Goal: Task Accomplishment & Management: Complete application form

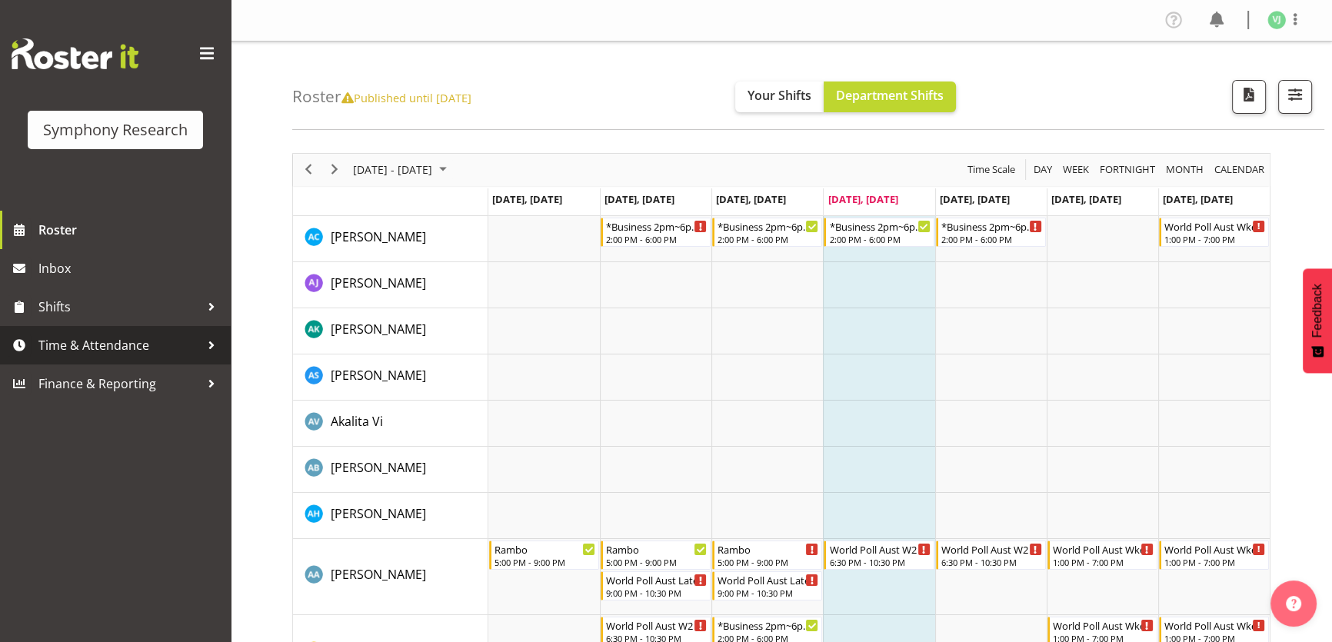
click at [134, 347] on span "Time & Attendance" at bounding box center [119, 345] width 162 height 23
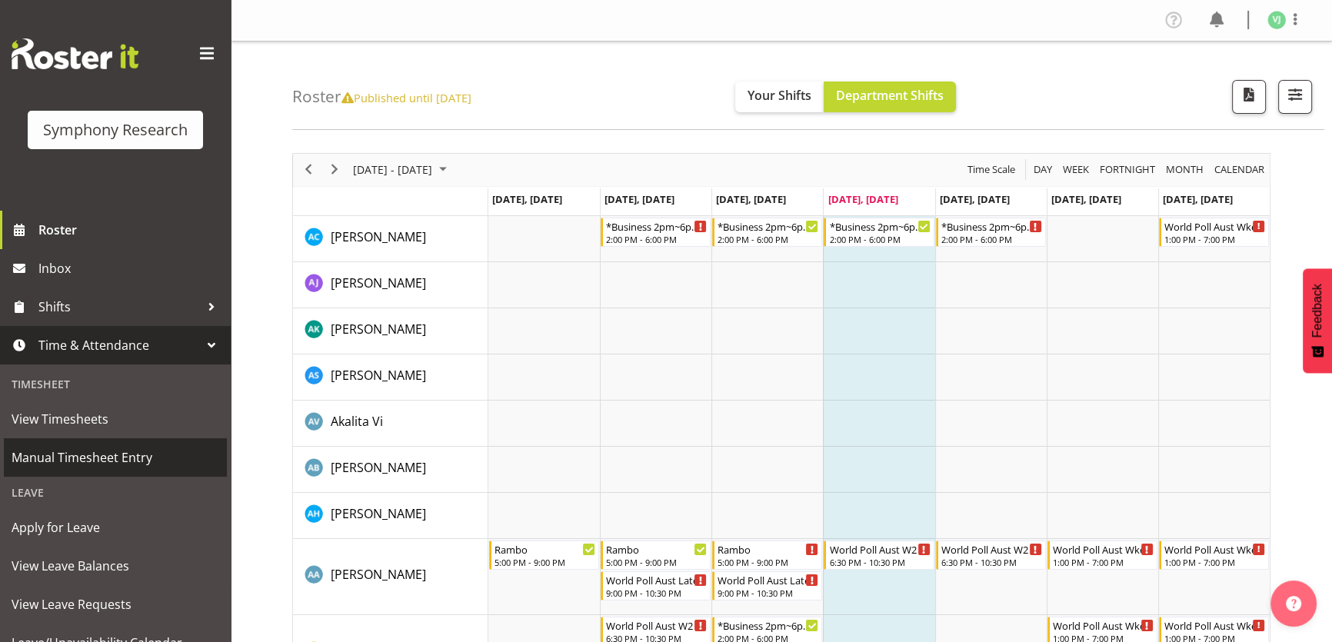
click at [122, 445] on link "Manual Timesheet Entry" at bounding box center [115, 457] width 223 height 38
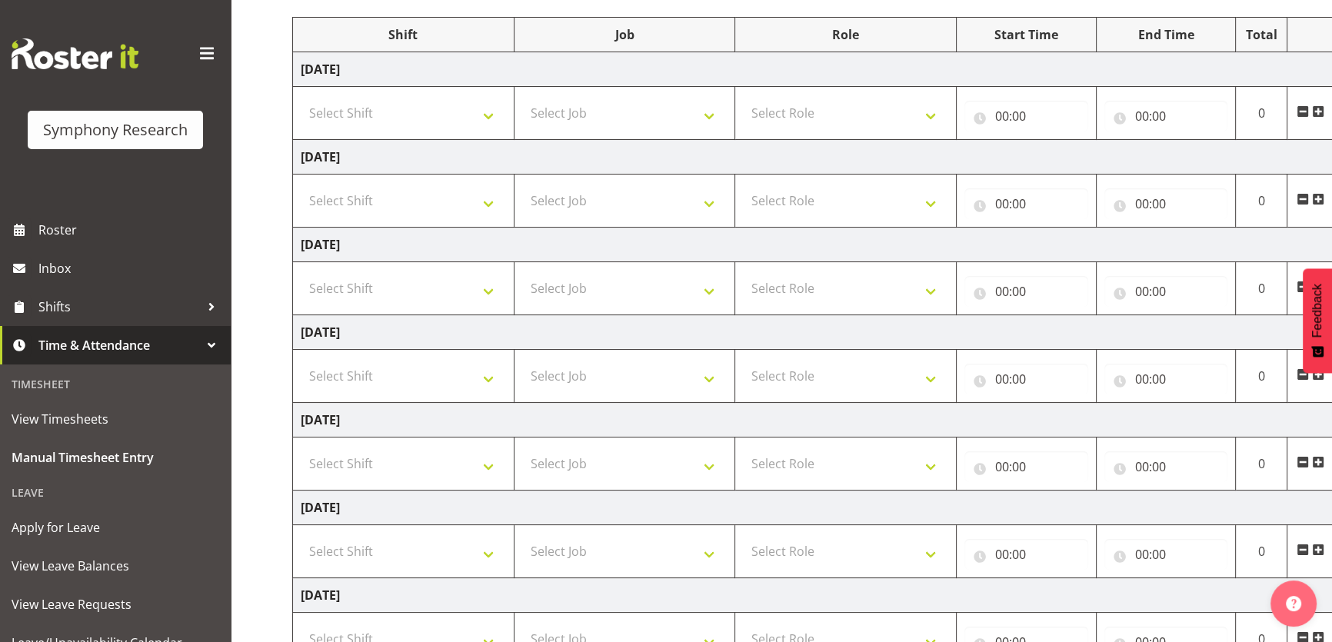
scroll to position [192, 0]
click at [451, 382] on select "Select Shift !!Weekend Residential (Roster IT Shift Label) *Business 9/10am ~ 4…" at bounding box center [403, 375] width 205 height 31
select select "4583"
click at [301, 360] on select "Select Shift !!Weekend Residential (Roster IT Shift Label) *Business 9/10am ~ 4…" at bounding box center [403, 375] width 205 height 31
click at [688, 380] on select "Select Job 550060 IF Admin 553492 World Poll Aus Wave 2 Main 2025 553493 World …" at bounding box center [624, 375] width 205 height 31
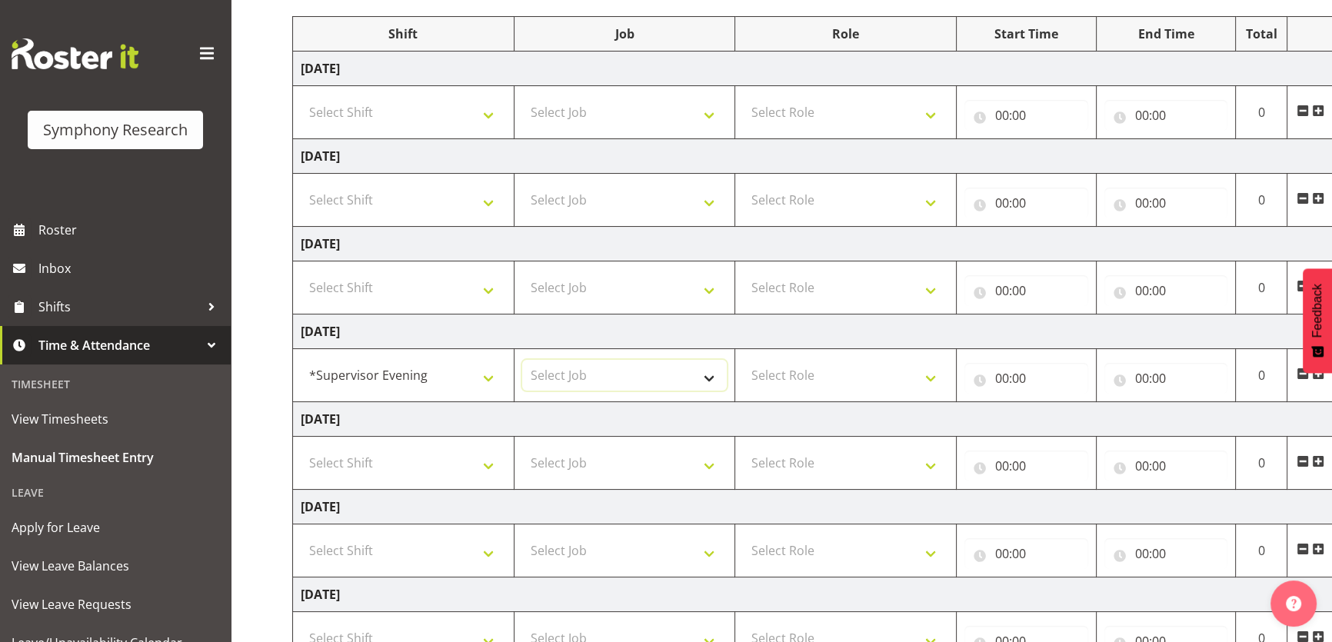
select select "760"
click at [522, 360] on select "Select Job 550060 IF Admin 553492 World Poll Aus Wave 2 Main 2025 553493 World …" at bounding box center [624, 375] width 205 height 31
click at [860, 384] on select "Select Role Supervisor Briefing" at bounding box center [845, 375] width 205 height 31
select select "45"
click at [743, 360] on select "Select Role Supervisor Briefing" at bounding box center [845, 375] width 205 height 31
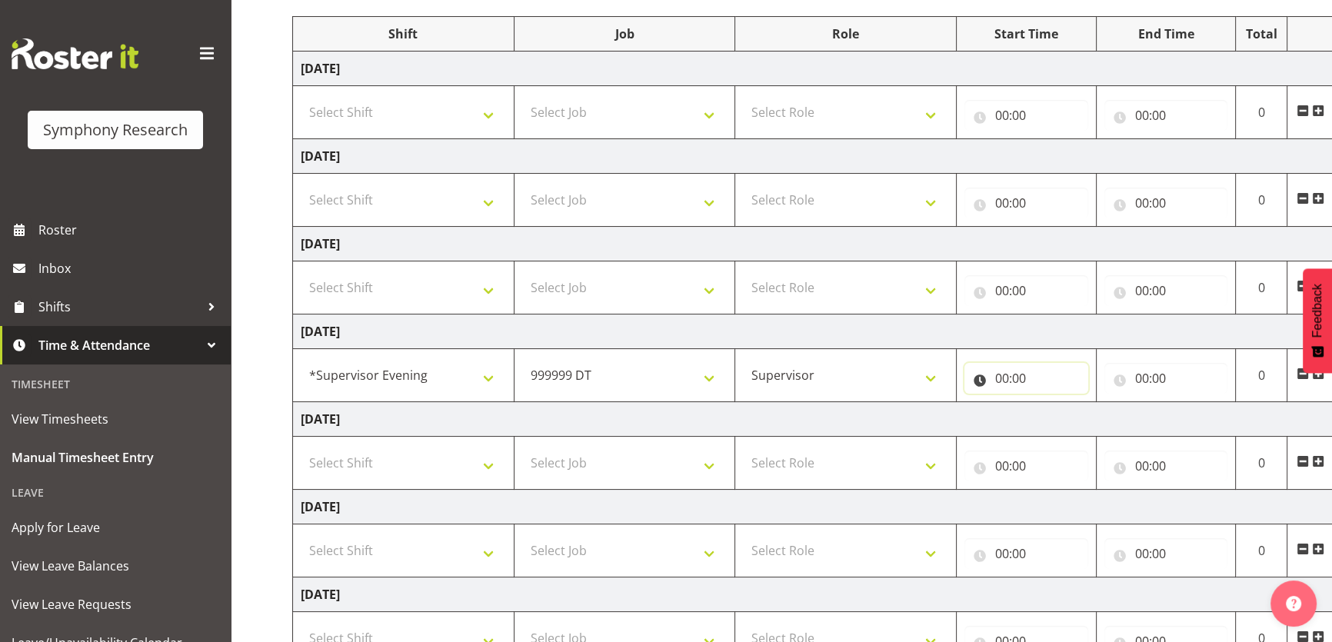
click at [1000, 373] on input "00:00" at bounding box center [1026, 378] width 124 height 31
click at [1071, 414] on select "00 01 02 03 04 05 06 07 08 09 10 11 12 13 14 15 16 17 18 19 20 21 22 23" at bounding box center [1069, 418] width 35 height 31
select select "17"
click at [1052, 403] on select "00 01 02 03 04 05 06 07 08 09 10 11 12 13 14 15 16 17 18 19 20 21 22 23" at bounding box center [1069, 418] width 35 height 31
type input "17:00"
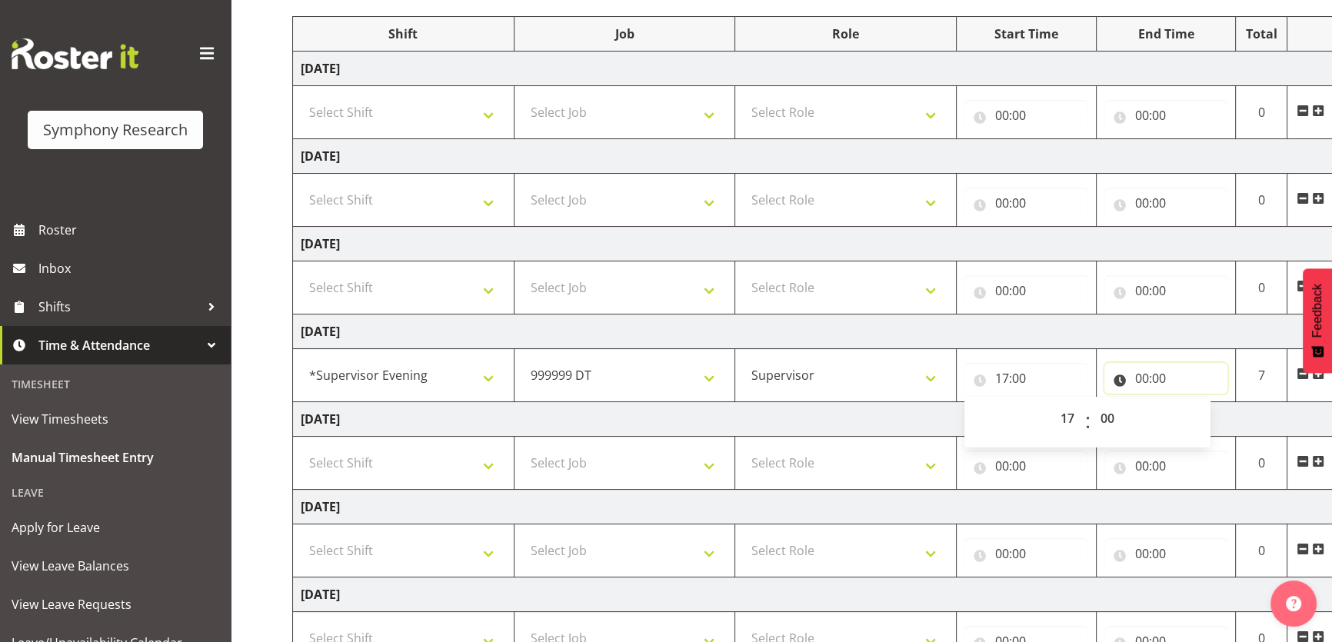
click at [1137, 383] on input "00:00" at bounding box center [1166, 378] width 124 height 31
click at [1195, 411] on select "00 01 02 03 04 05 06 07 08 09 10 11 12 13 14 15 16 17 18 19 20 21 22 23" at bounding box center [1209, 418] width 35 height 31
select select "17"
click at [1192, 403] on select "00 01 02 03 04 05 06 07 08 09 10 11 12 13 14 15 16 17 18 19 20 21 22 23" at bounding box center [1209, 418] width 35 height 31
type input "17:00"
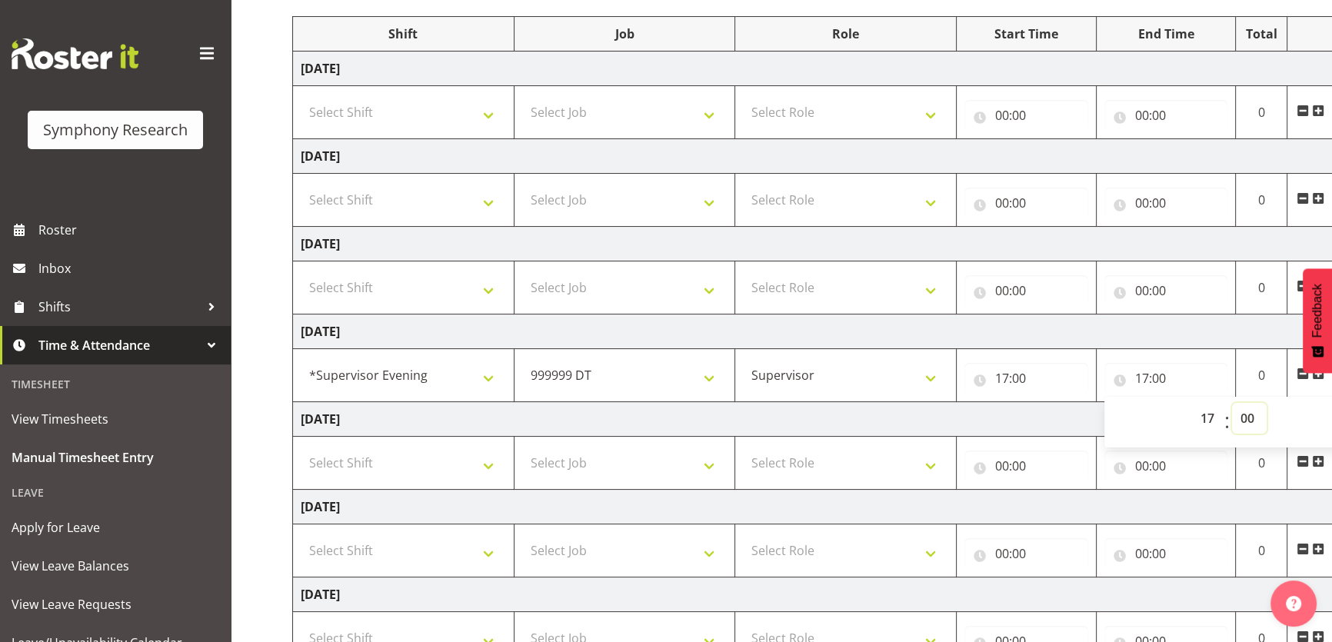
click at [1256, 425] on select "00 01 02 03 04 05 06 07 08 09 10 11 12 13 14 15 16 17 18 19 20 21 22 23 24 25 2…" at bounding box center [1249, 418] width 35 height 31
select select "15"
click at [1232, 403] on select "00 01 02 03 04 05 06 07 08 09 10 11 12 13 14 15 16 17 18 19 20 21 22 23 24 25 2…" at bounding box center [1249, 418] width 35 height 31
type input "17:15"
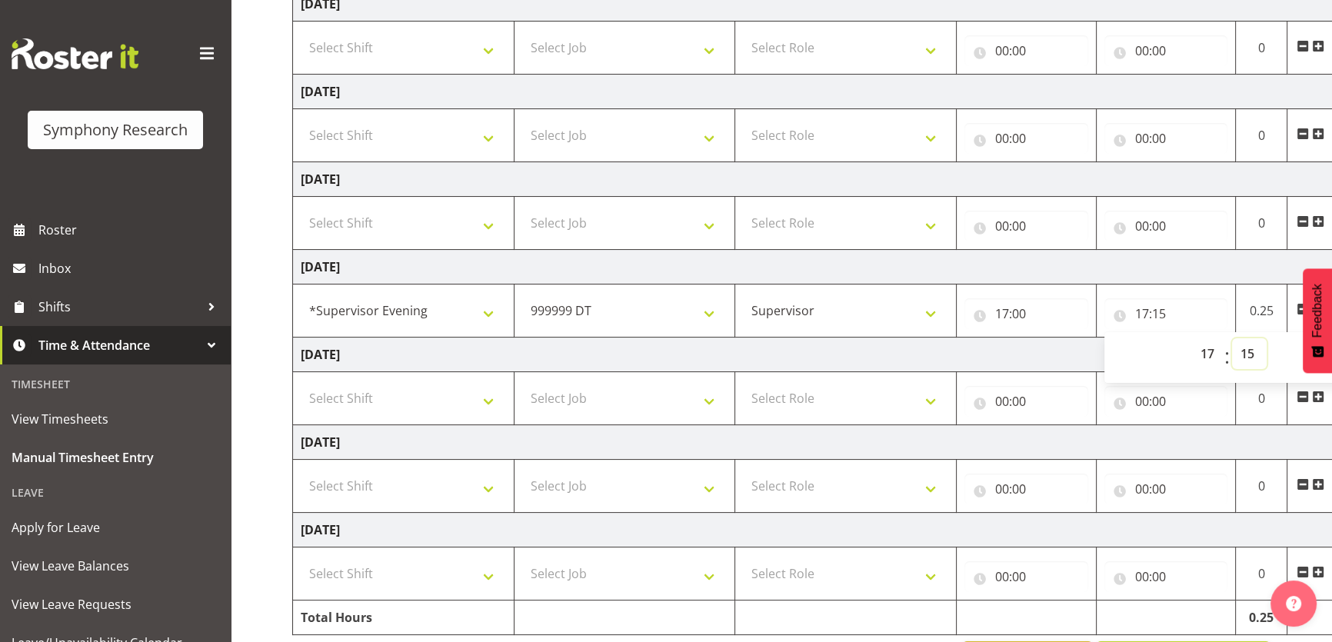
scroll to position [308, 0]
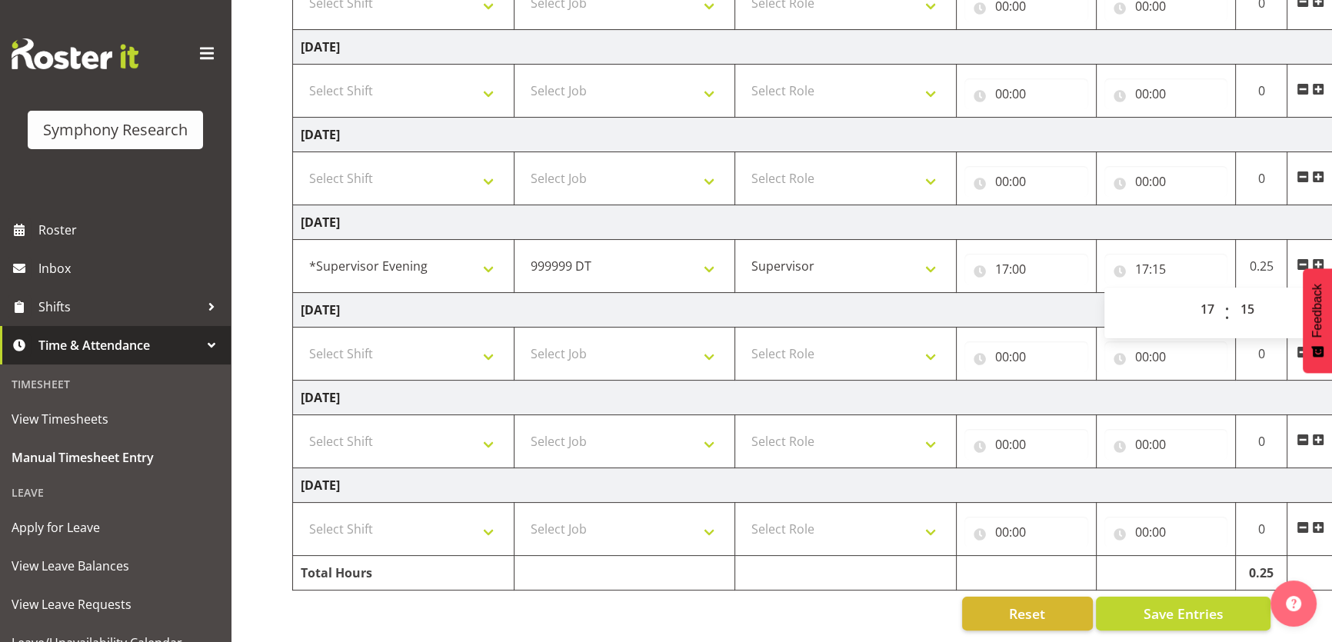
click at [1321, 258] on span at bounding box center [1318, 264] width 12 height 12
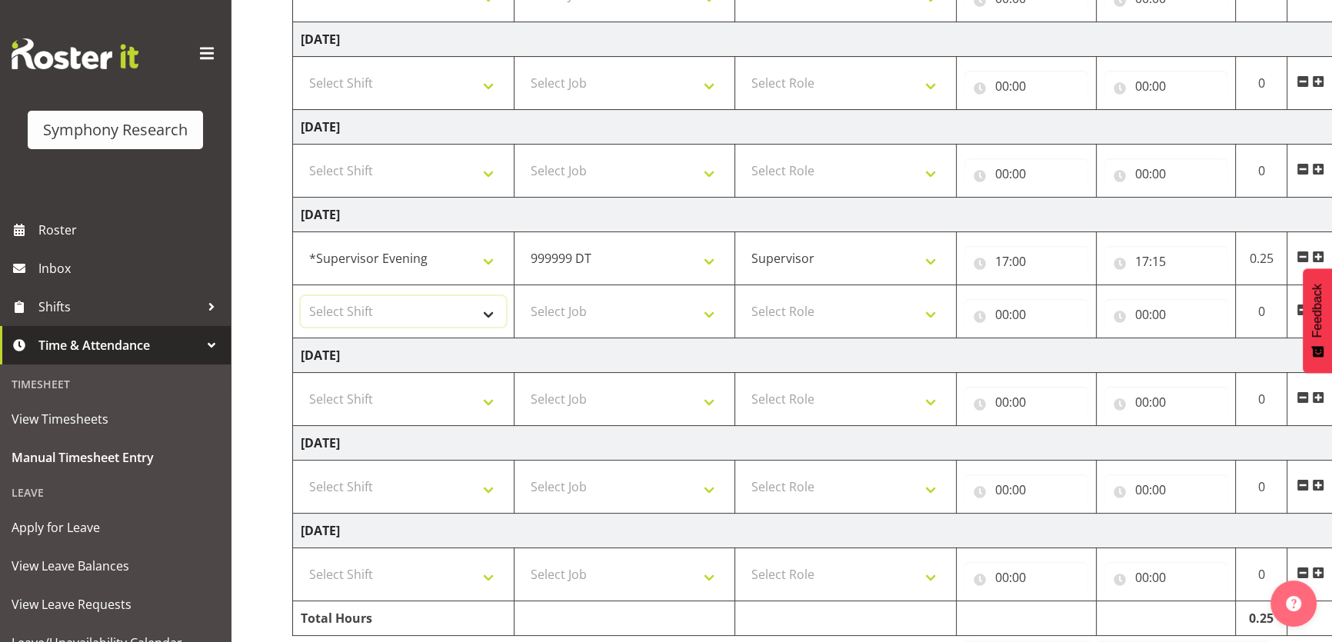
click at [490, 310] on select "Select Shift !!Weekend Residential (Roster IT Shift Label) *Business 9/10am ~ 4…" at bounding box center [403, 311] width 205 height 31
select select "4583"
click at [301, 296] on select "Select Shift !!Weekend Residential (Roster IT Shift Label) *Business 9/10am ~ 4…" at bounding box center [403, 311] width 205 height 31
click at [672, 321] on select "Select Job 550060 IF Admin 553492 World Poll Aus Wave 2 Main 2025 553493 World …" at bounding box center [624, 311] width 205 height 31
select select "10732"
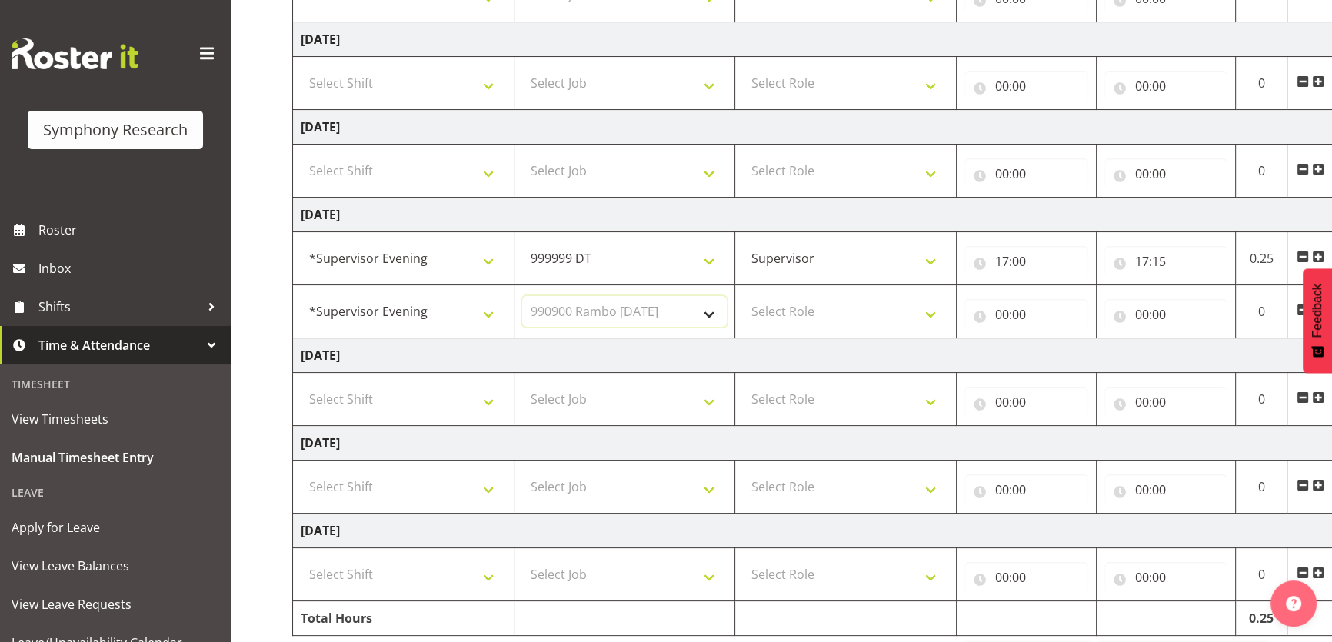
click at [522, 296] on select "Select Job 550060 IF Admin 553492 World Poll Aus Wave 2 Main 2025 553493 World …" at bounding box center [624, 311] width 205 height 31
drag, startPoint x: 881, startPoint y: 318, endPoint x: 869, endPoint y: 335, distance: 21.1
click at [869, 335] on td "Select Role Supervisor Briefing" at bounding box center [845, 311] width 221 height 53
select select "45"
click at [743, 296] on select "Select Role Supervisor Briefing" at bounding box center [845, 311] width 205 height 31
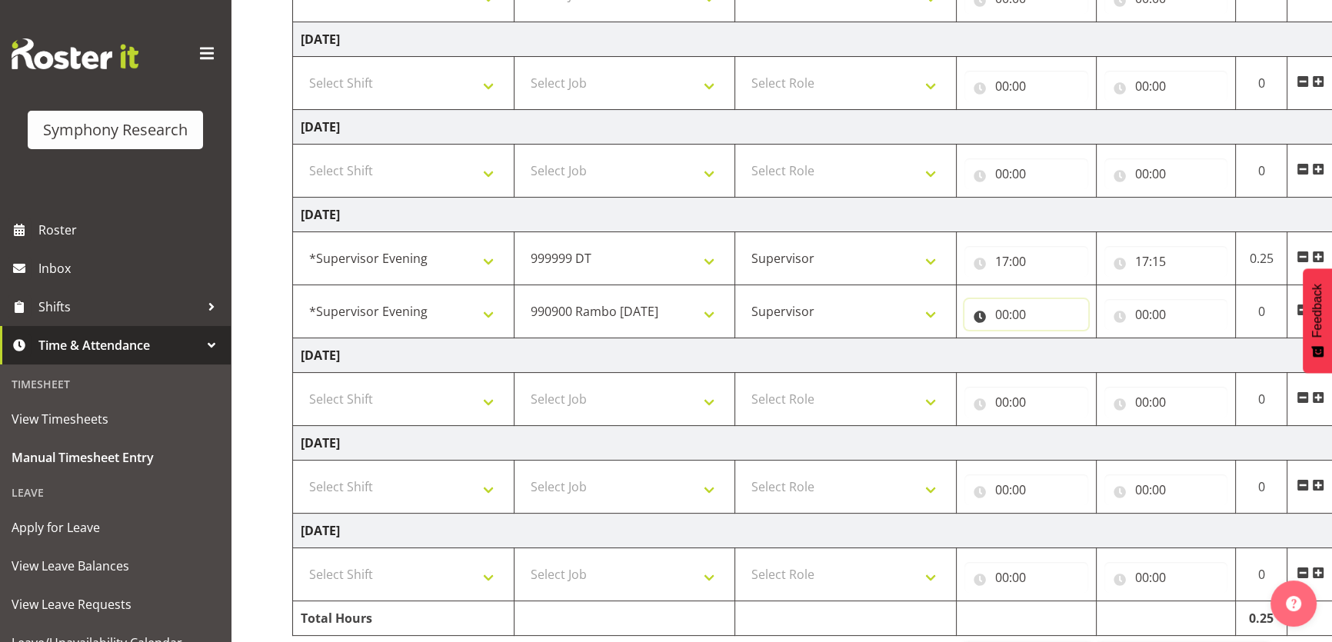
click at [1012, 301] on input "00:00" at bounding box center [1026, 314] width 124 height 31
click at [1068, 363] on select "00 01 02 03 04 05 06 07 08 09 10 11 12 13 14 15 16 17 18 19 20 21 22 23" at bounding box center [1069, 354] width 35 height 31
select select "17"
click at [1052, 339] on select "00 01 02 03 04 05 06 07 08 09 10 11 12 13 14 15 16 17 18 19 20 21 22 23" at bounding box center [1069, 354] width 35 height 31
type input "17:00"
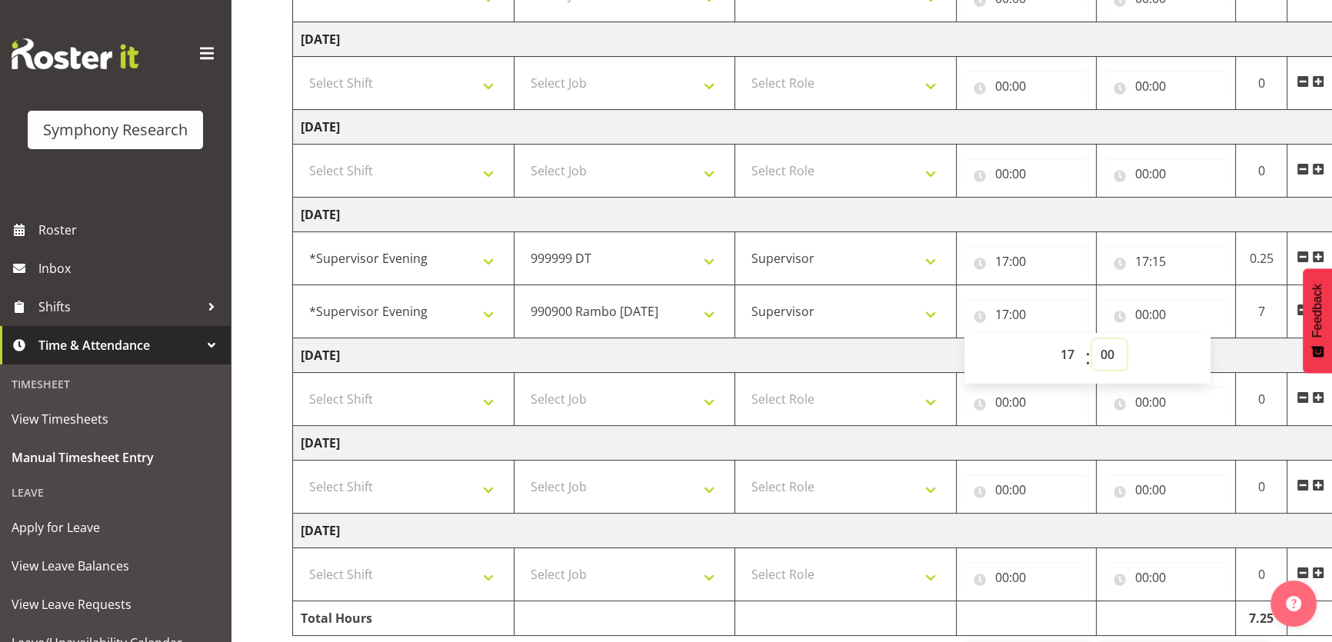
click at [1116, 345] on select "00 01 02 03 04 05 06 07 08 09 10 11 12 13 14 15 16 17 18 19 20 21 22 23 24 25 2…" at bounding box center [1109, 354] width 35 height 31
select select "15"
click at [1092, 339] on select "00 01 02 03 04 05 06 07 08 09 10 11 12 13 14 15 16 17 18 19 20 21 22 23 24 25 2…" at bounding box center [1109, 354] width 35 height 31
type input "17:15"
click at [1147, 307] on input "00:00" at bounding box center [1166, 314] width 124 height 31
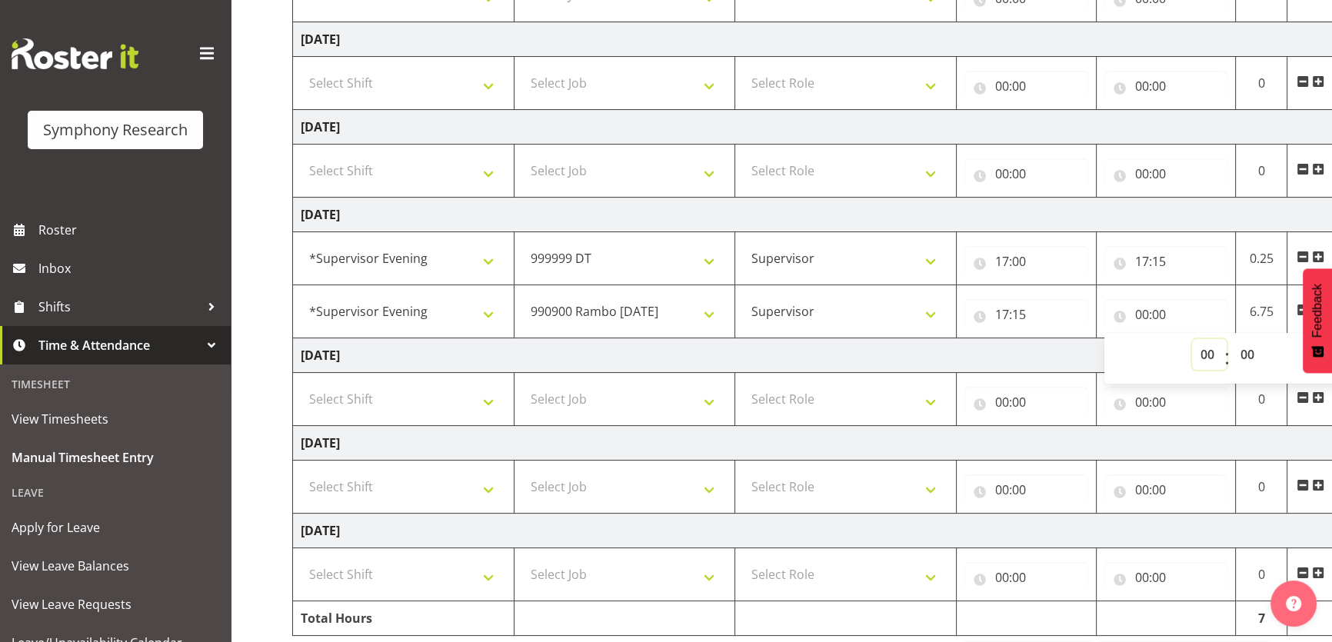
click at [1194, 342] on select "00 01 02 03 04 05 06 07 08 09 10 11 12 13 14 15 16 17 18 19 20 21 22 23" at bounding box center [1209, 354] width 35 height 31
select select "18"
click at [1192, 339] on select "00 01 02 03 04 05 06 07 08 09 10 11 12 13 14 15 16 17 18 19 20 21 22 23" at bounding box center [1209, 354] width 35 height 31
type input "18:00"
click at [1246, 345] on select "00 01 02 03 04 05 06 07 08 09 10 11 12 13 14 15 16 17 18 19 20 21 22 23 24 25 2…" at bounding box center [1249, 354] width 35 height 31
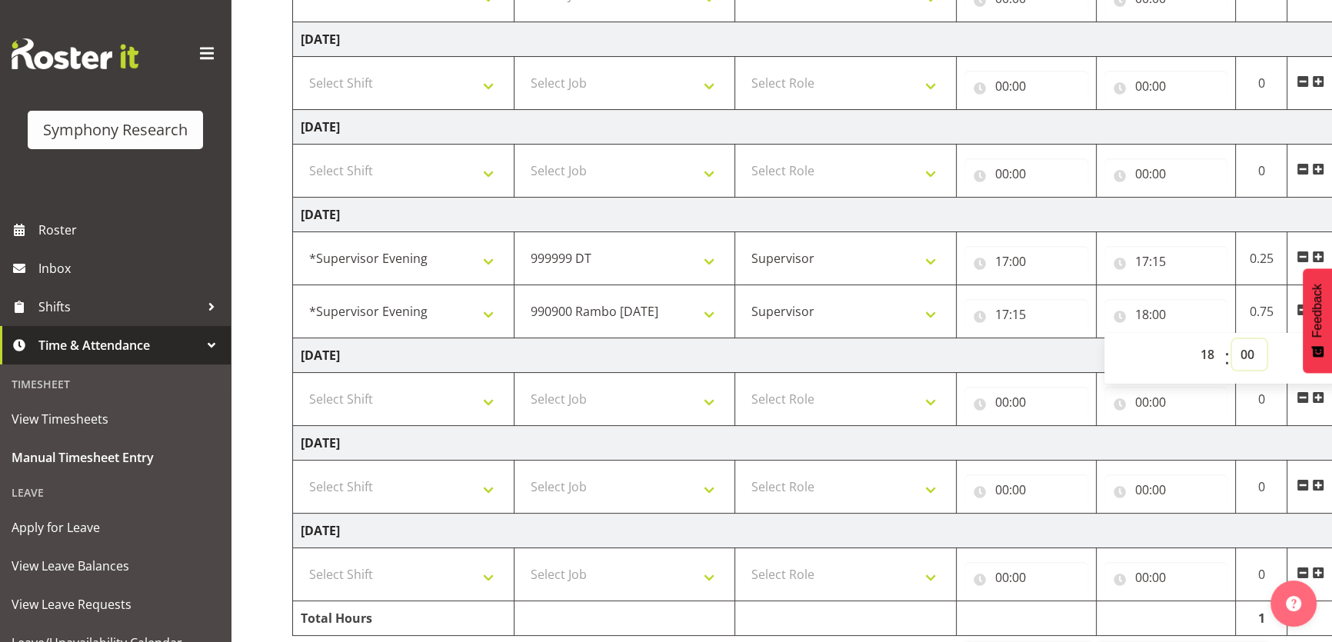
select select "15"
click at [1232, 339] on select "00 01 02 03 04 05 06 07 08 09 10 11 12 13 14 15 16 17 18 19 20 21 22 23 24 25 2…" at bounding box center [1249, 354] width 35 height 31
type input "18:15"
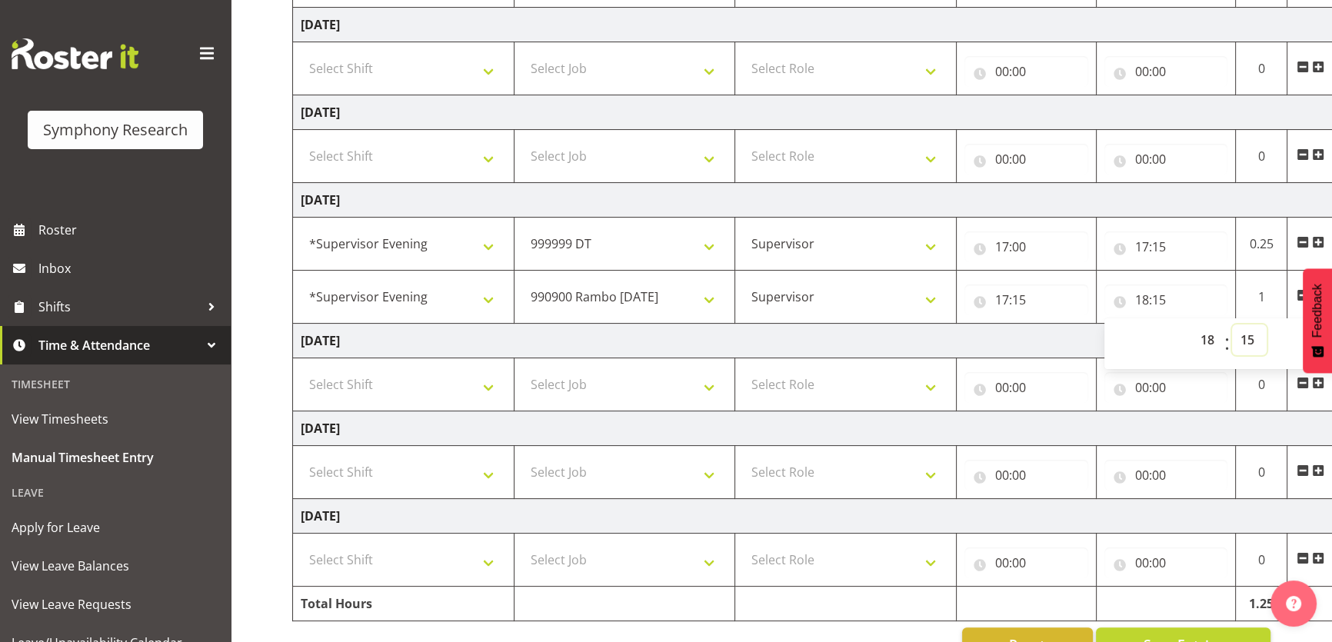
scroll to position [361, 0]
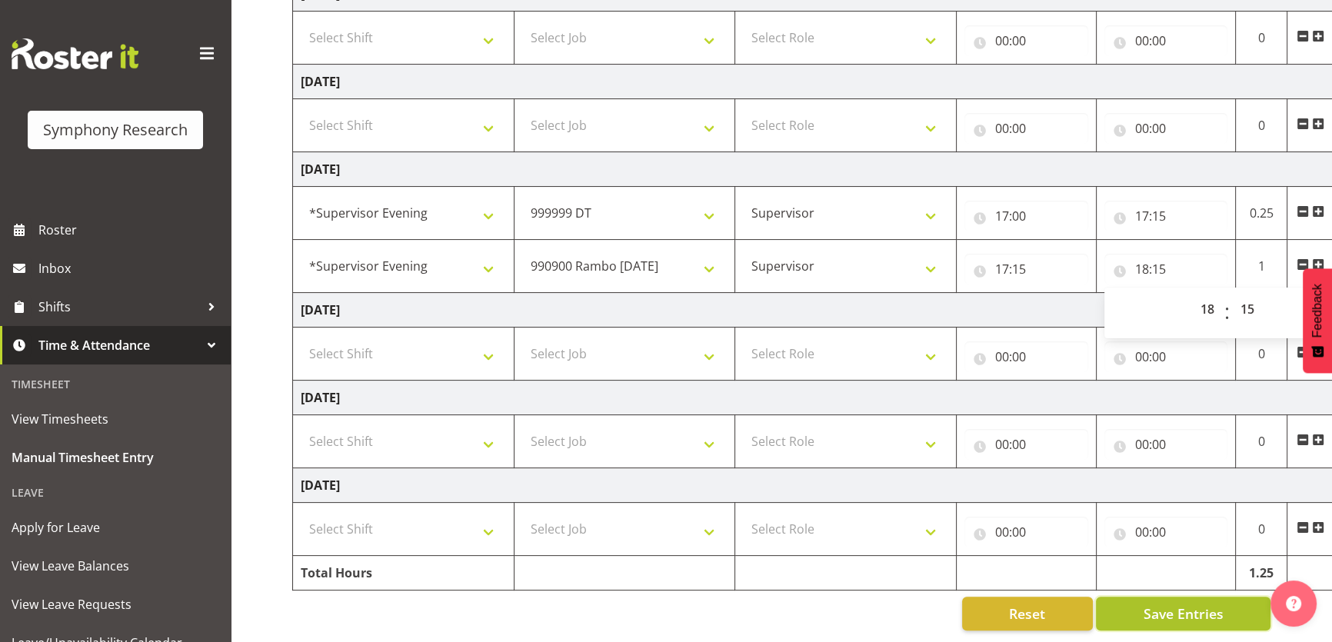
click at [1141, 600] on button "Save Entries" at bounding box center [1183, 614] width 175 height 34
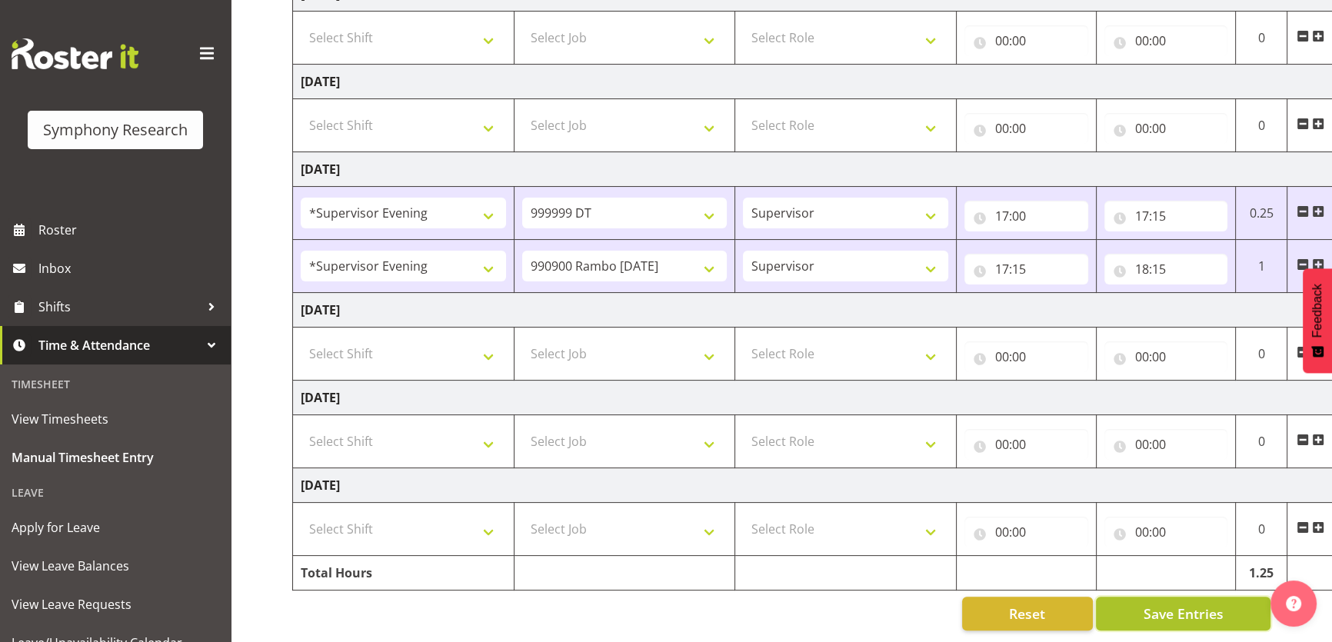
click at [1106, 601] on button "Save Entries" at bounding box center [1183, 614] width 175 height 34
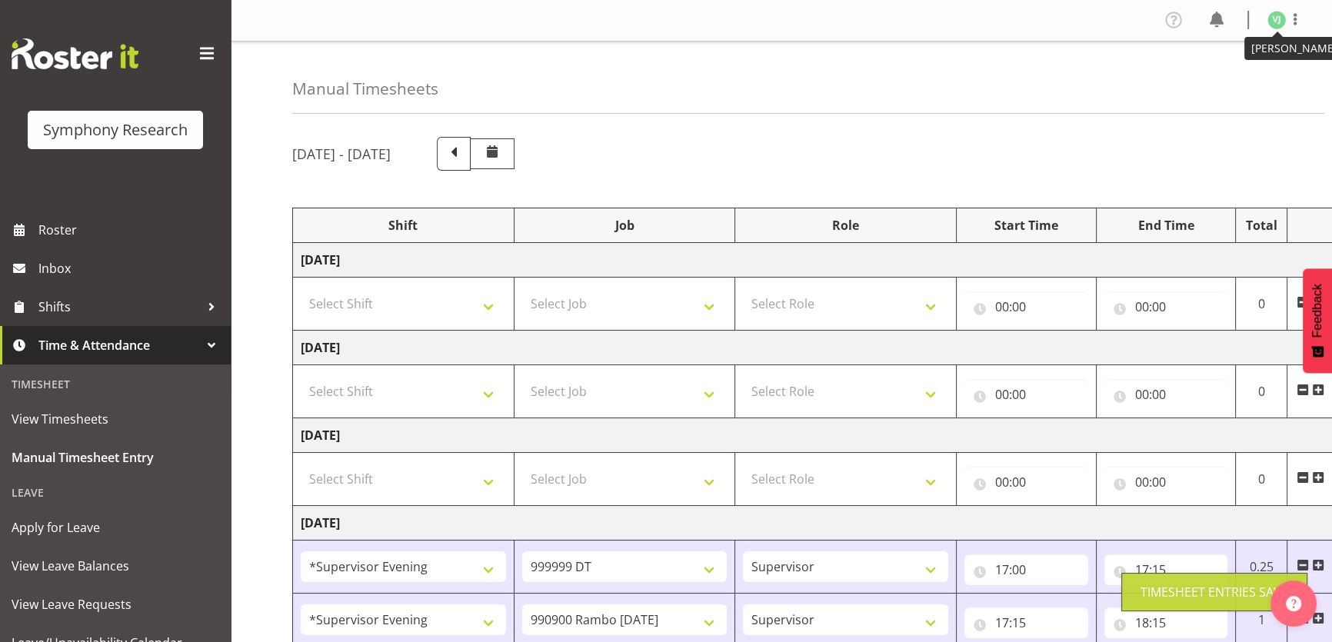
click at [1284, 17] on img at bounding box center [1276, 20] width 18 height 18
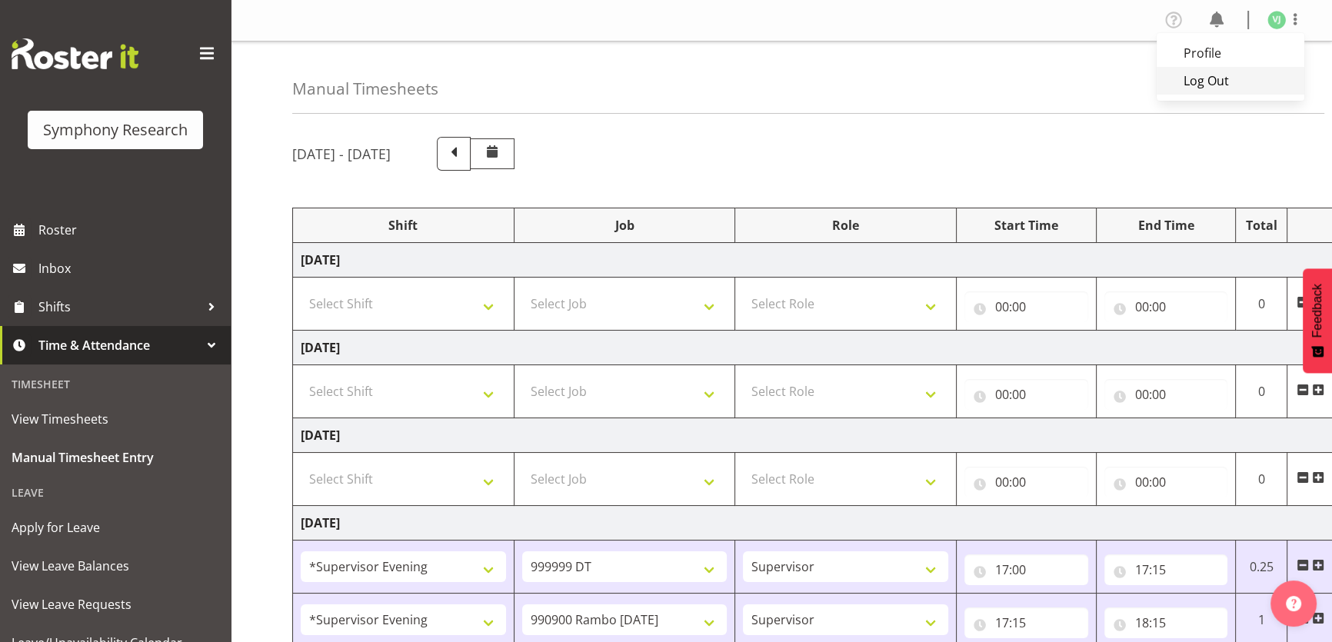
click at [1211, 77] on link "Log Out" at bounding box center [1231, 81] width 148 height 28
